Goal: Task Accomplishment & Management: Manage account settings

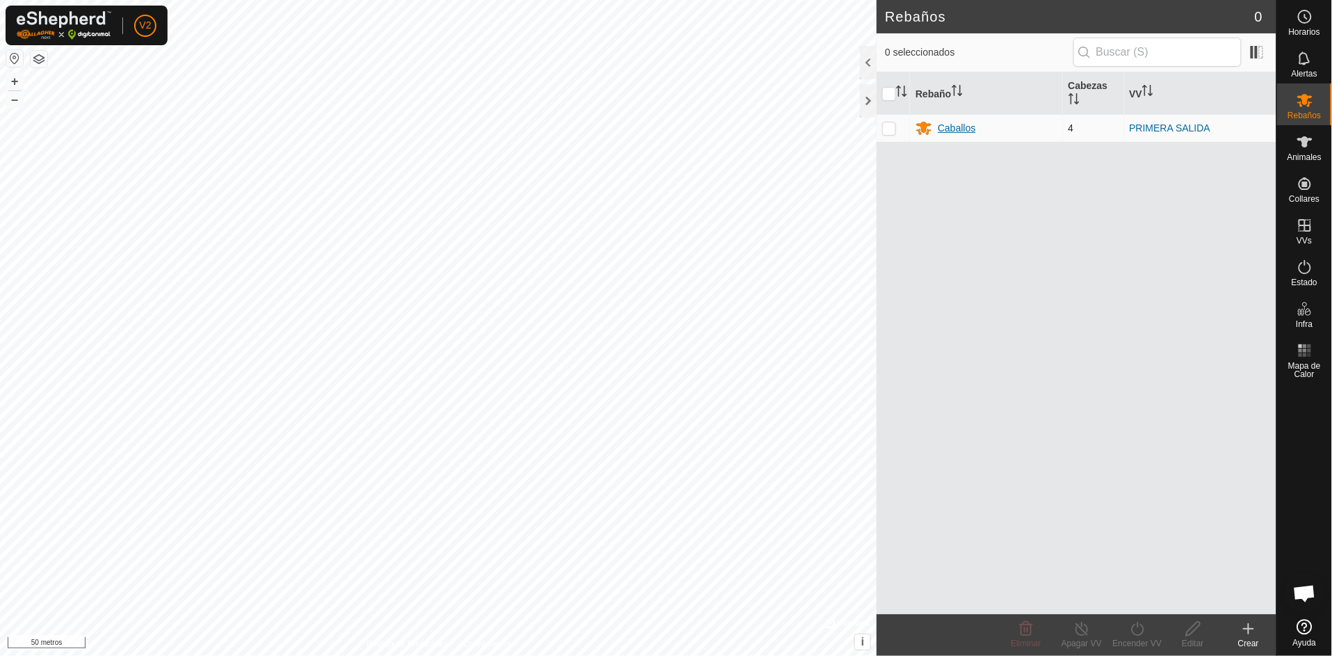
click at [953, 129] on font "Caballos" at bounding box center [957, 127] width 38 height 11
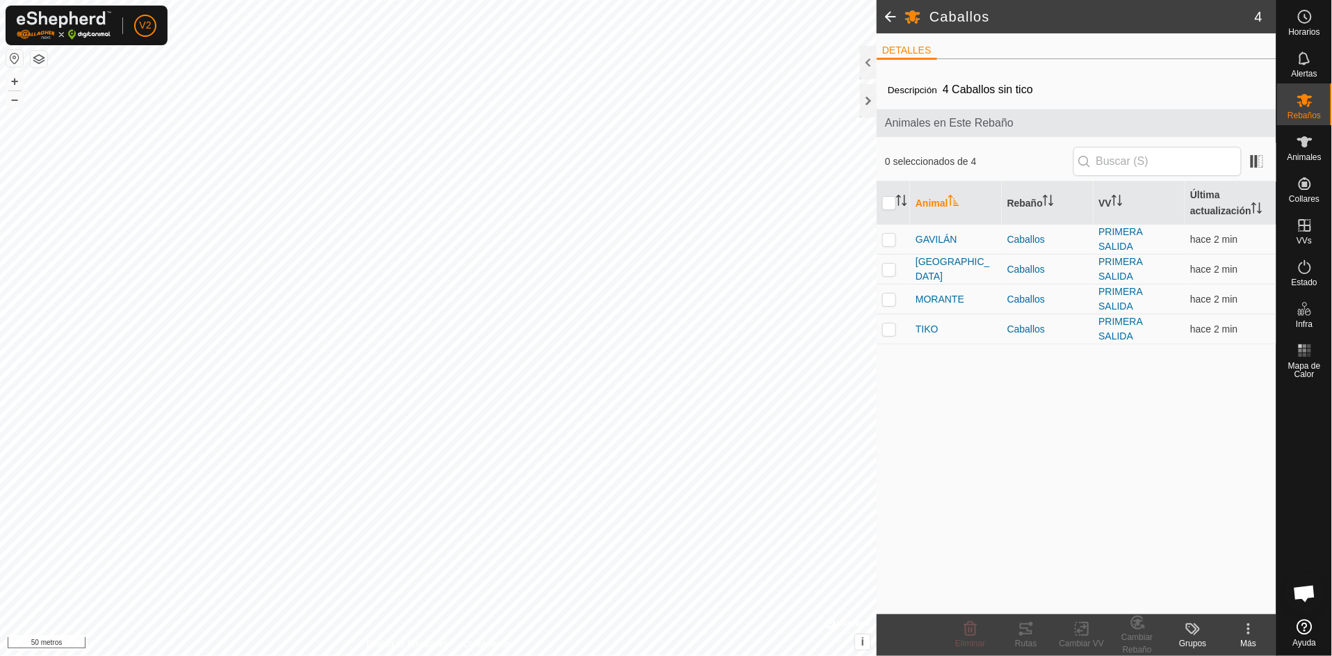
click at [889, 210] on th at bounding box center [893, 202] width 33 height 43
click at [896, 245] on td at bounding box center [893, 240] width 33 height 30
checkbox input "true"
click at [1031, 629] on icon at bounding box center [1026, 628] width 17 height 17
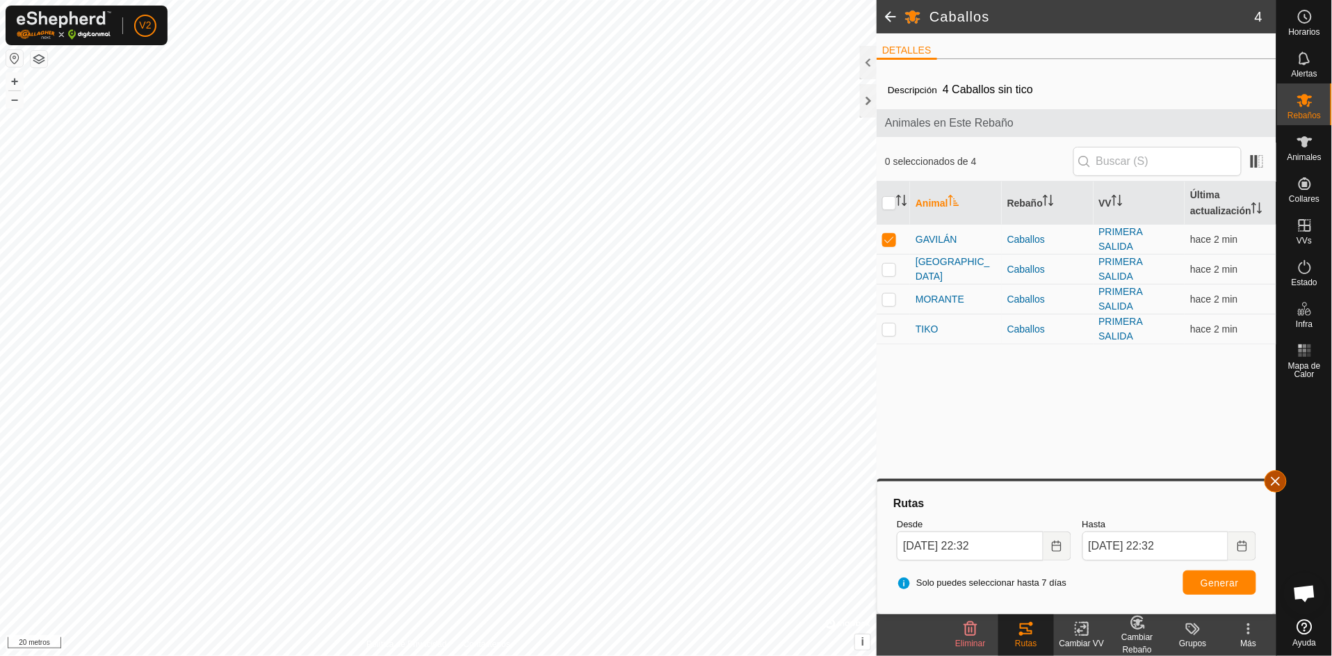
click at [1284, 480] on button "button" at bounding box center [1276, 481] width 22 height 22
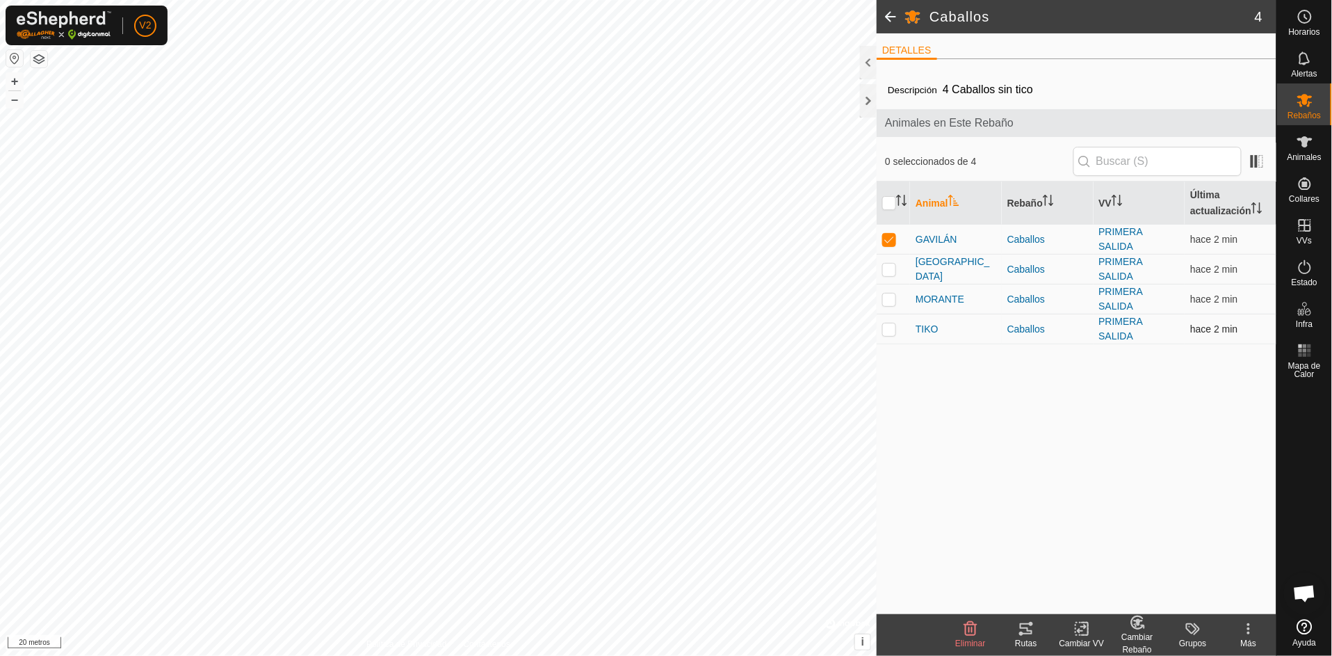
click at [888, 330] on p-checkbox at bounding box center [889, 328] width 14 height 11
checkbox input "true"
click at [1026, 623] on icon at bounding box center [1026, 628] width 17 height 17
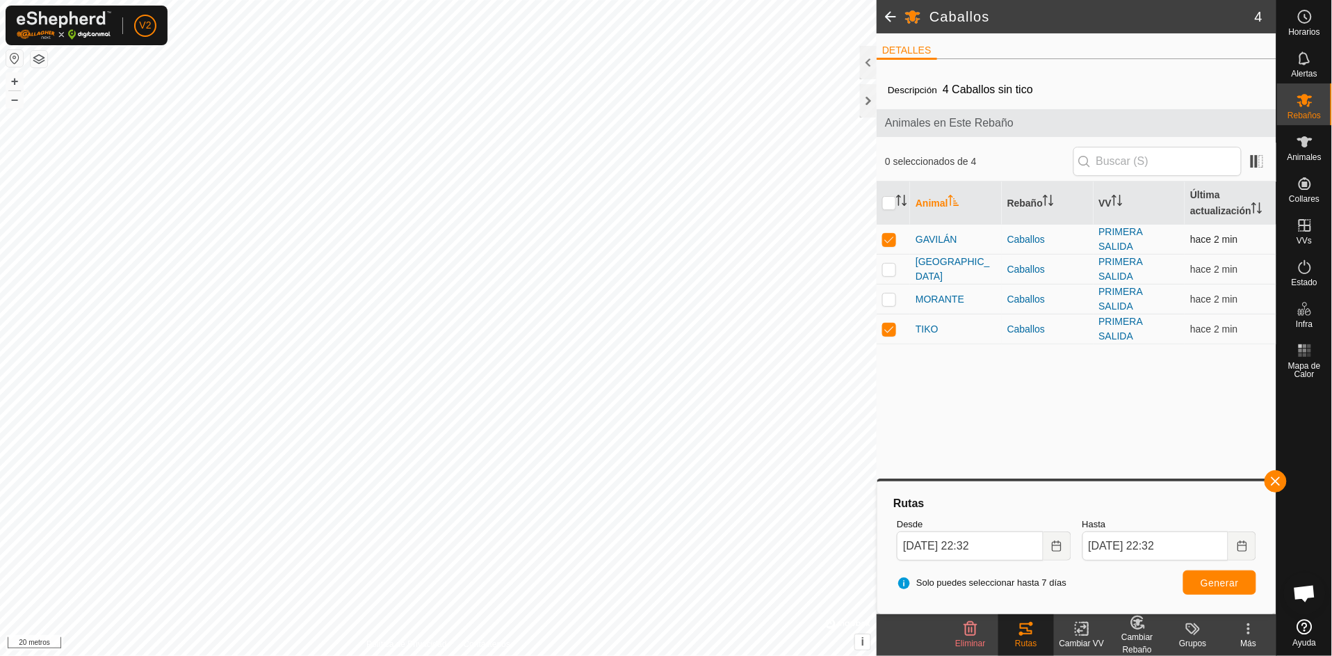
click at [896, 243] on td at bounding box center [893, 240] width 33 height 30
checkbox input "false"
click at [1283, 477] on button "button" at bounding box center [1276, 481] width 22 height 22
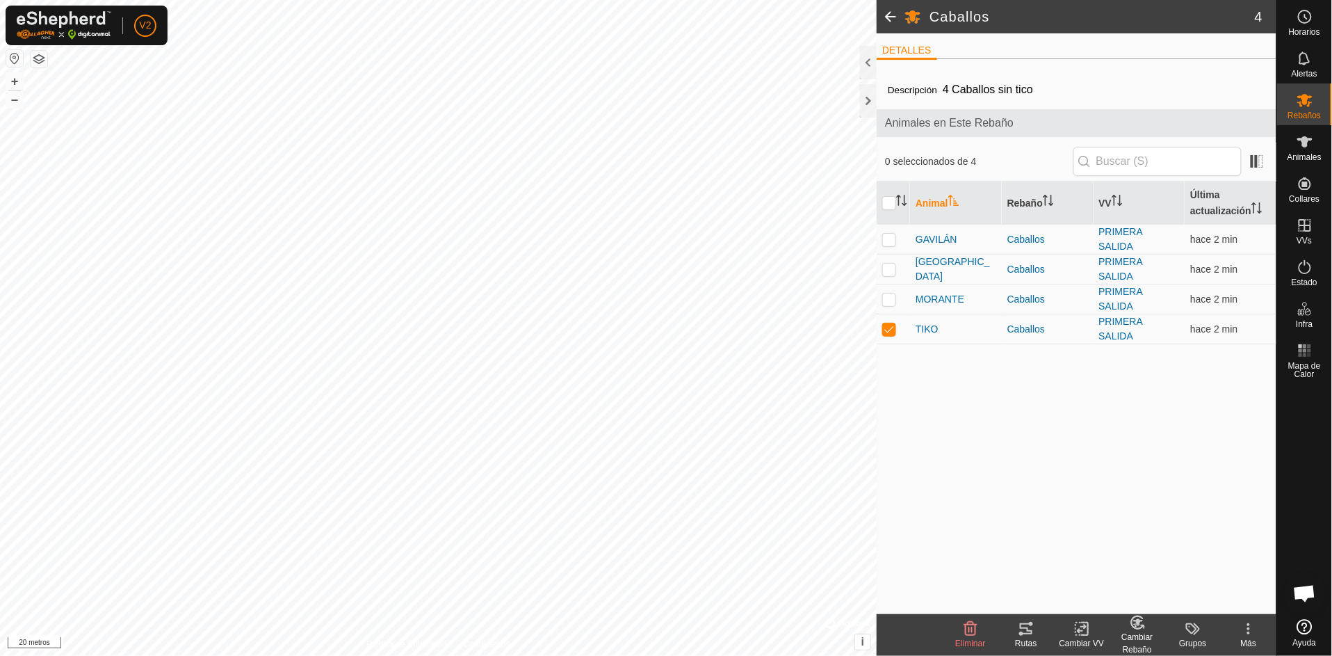
click at [1029, 638] on font "Rutas" at bounding box center [1026, 643] width 22 height 10
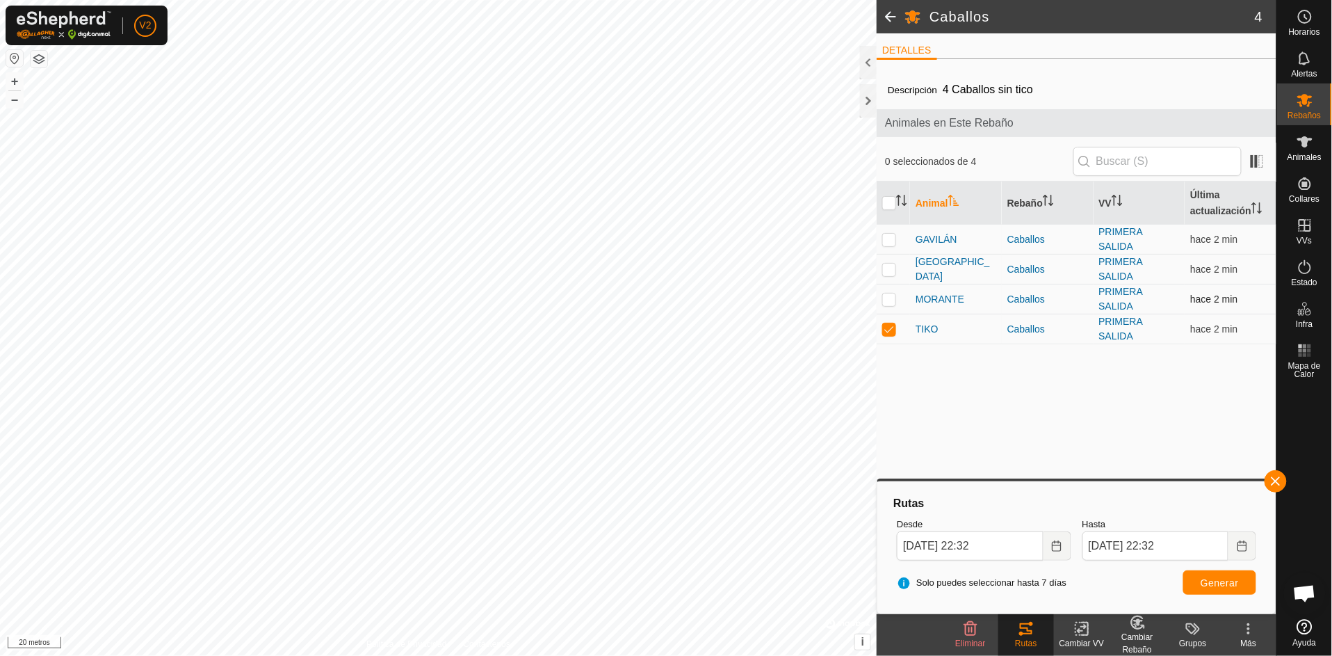
click at [894, 297] on p-checkbox at bounding box center [889, 298] width 14 height 11
checkbox input "true"
click at [1284, 473] on button "button" at bounding box center [1276, 481] width 22 height 22
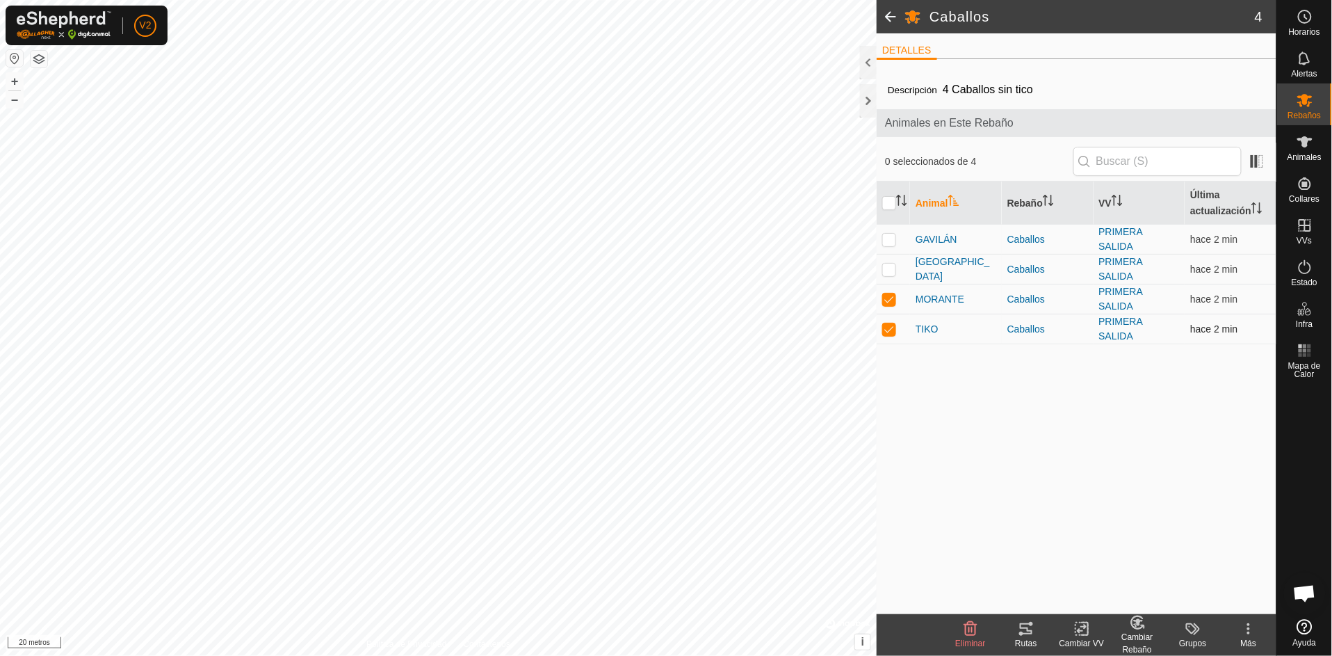
click at [889, 324] on p-checkbox at bounding box center [889, 328] width 14 height 11
checkbox input "false"
click at [1023, 621] on icon at bounding box center [1026, 628] width 17 height 17
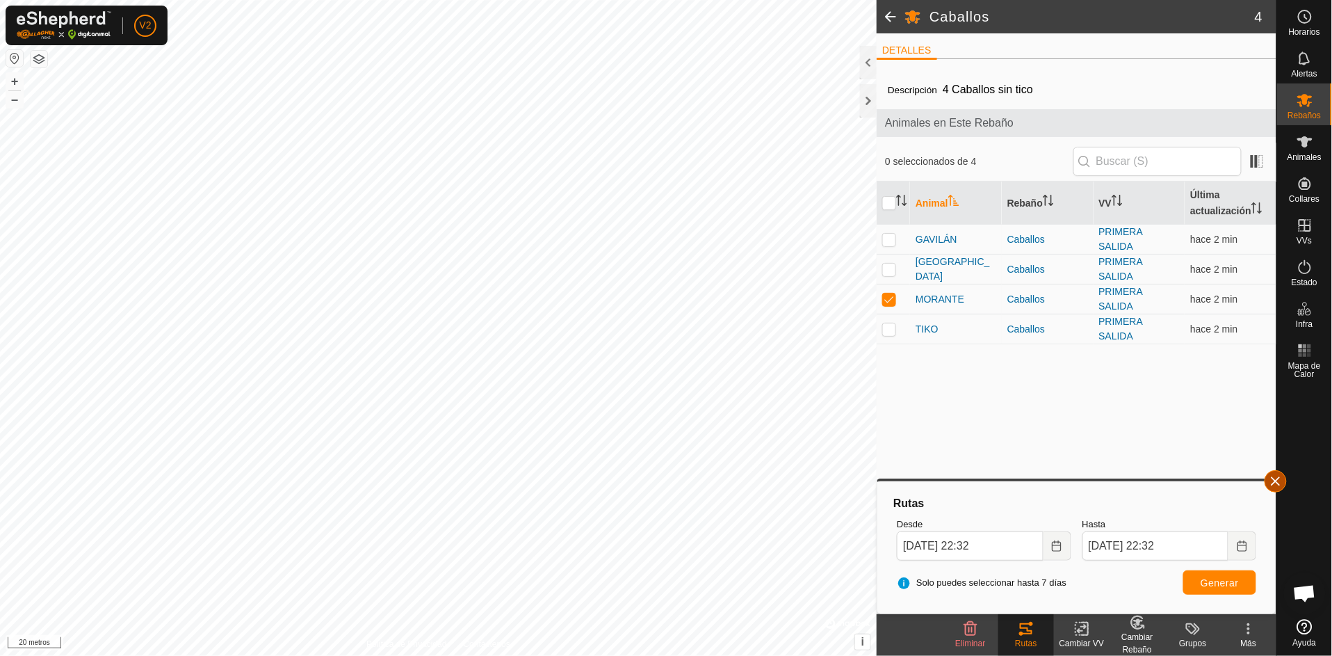
click at [1277, 481] on button "button" at bounding box center [1276, 481] width 22 height 22
